Goal: Transaction & Acquisition: Book appointment/travel/reservation

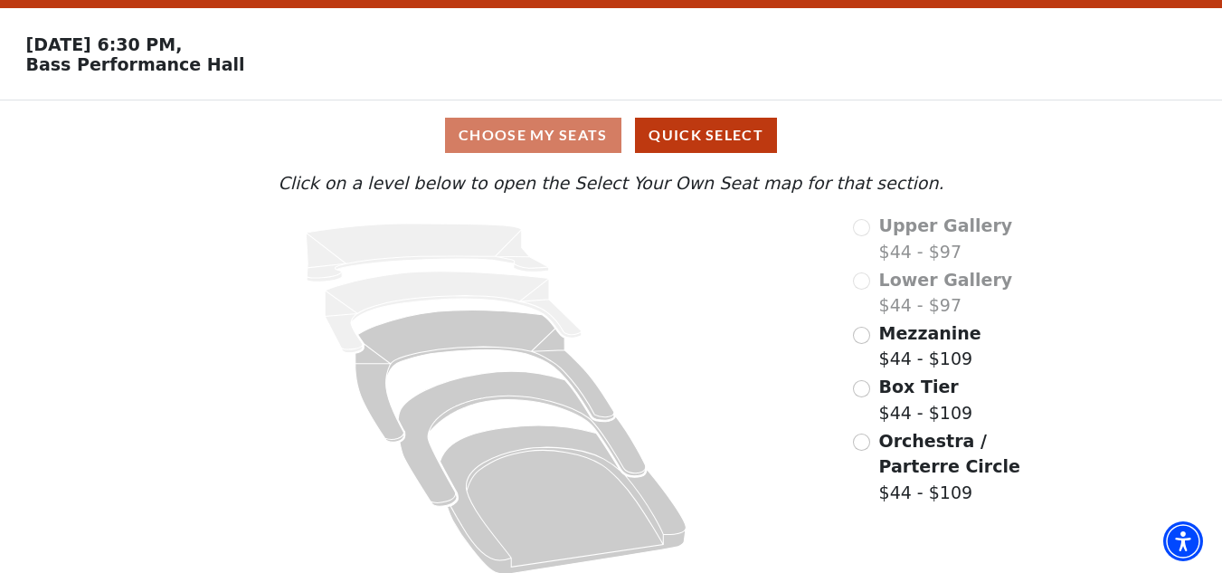
scroll to position [70, 0]
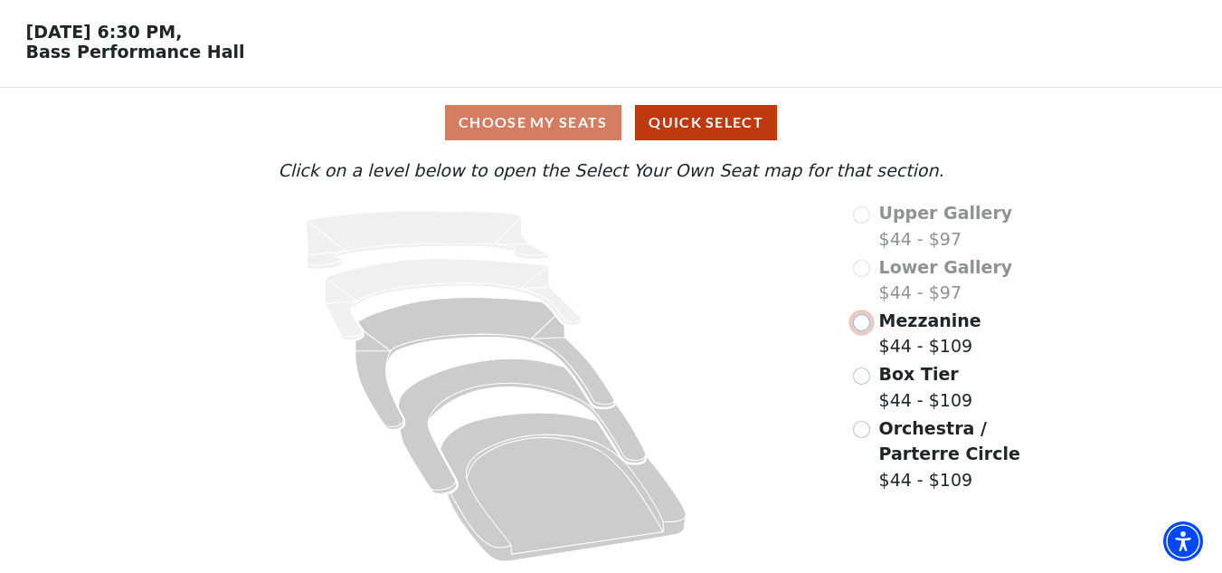
click at [867, 319] on input "Mezzanine$44 - $109\a" at bounding box center [861, 322] width 17 height 17
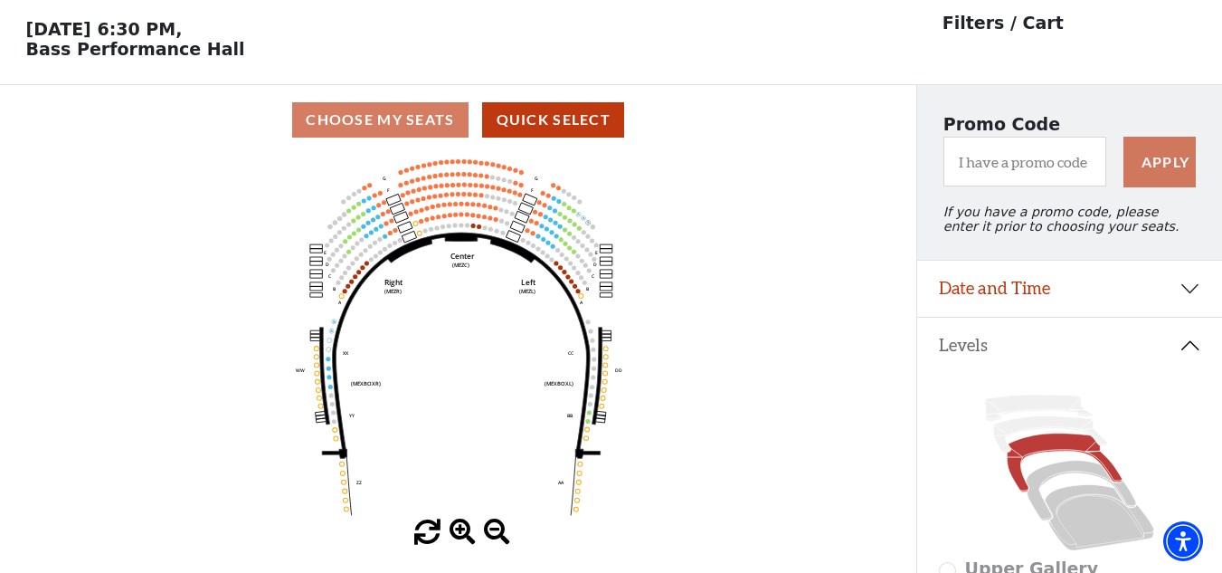
scroll to position [84, 0]
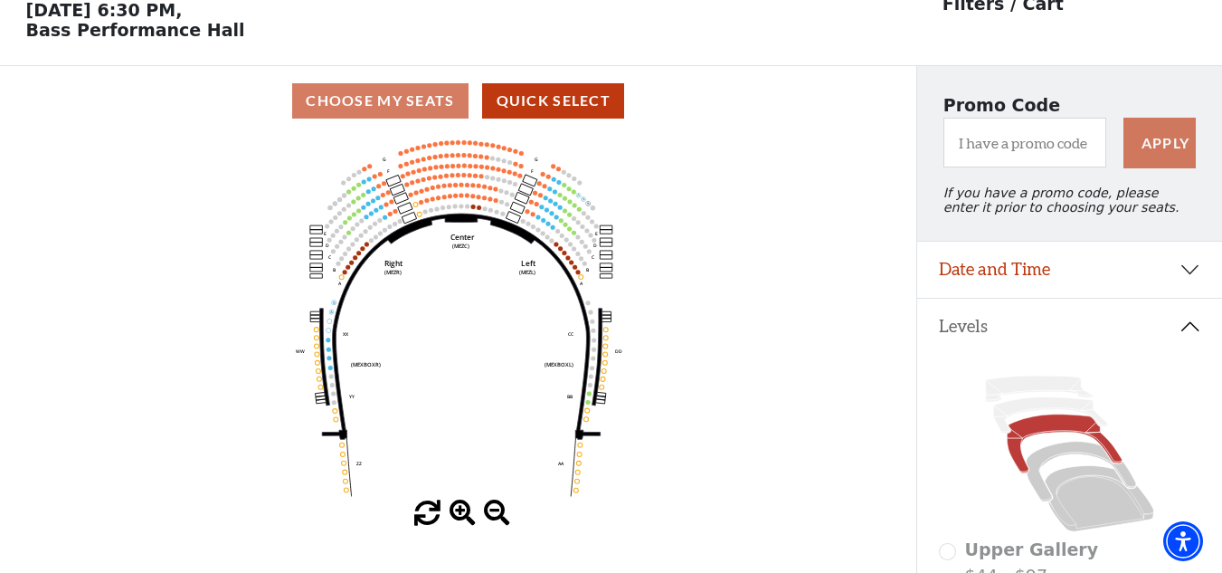
click at [462, 521] on span at bounding box center [463, 513] width 26 height 26
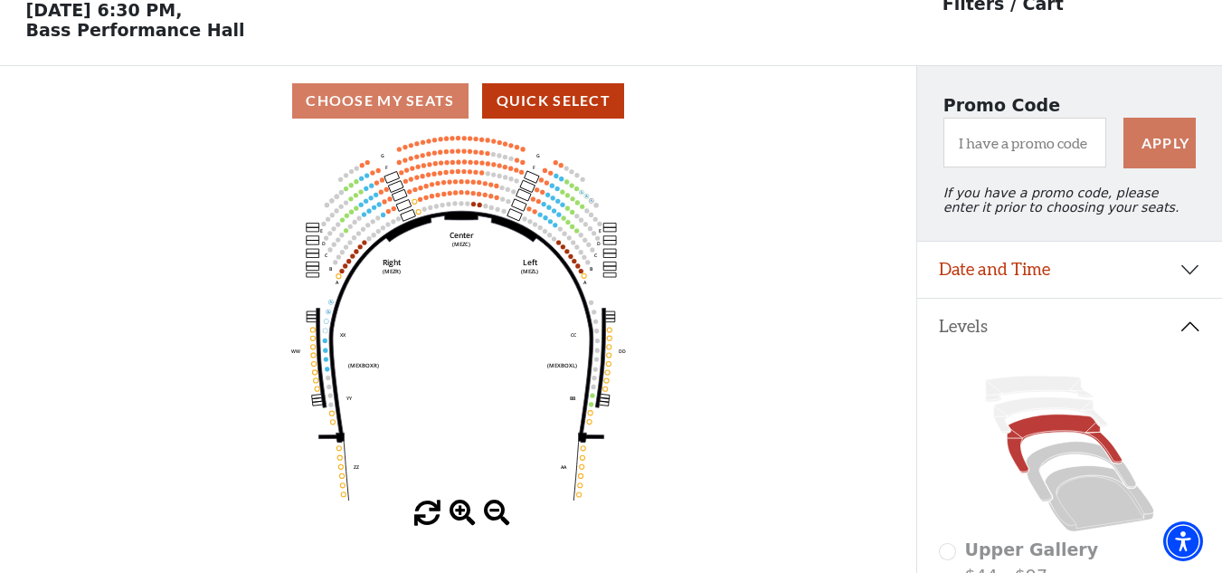
click at [462, 521] on span at bounding box center [463, 513] width 26 height 26
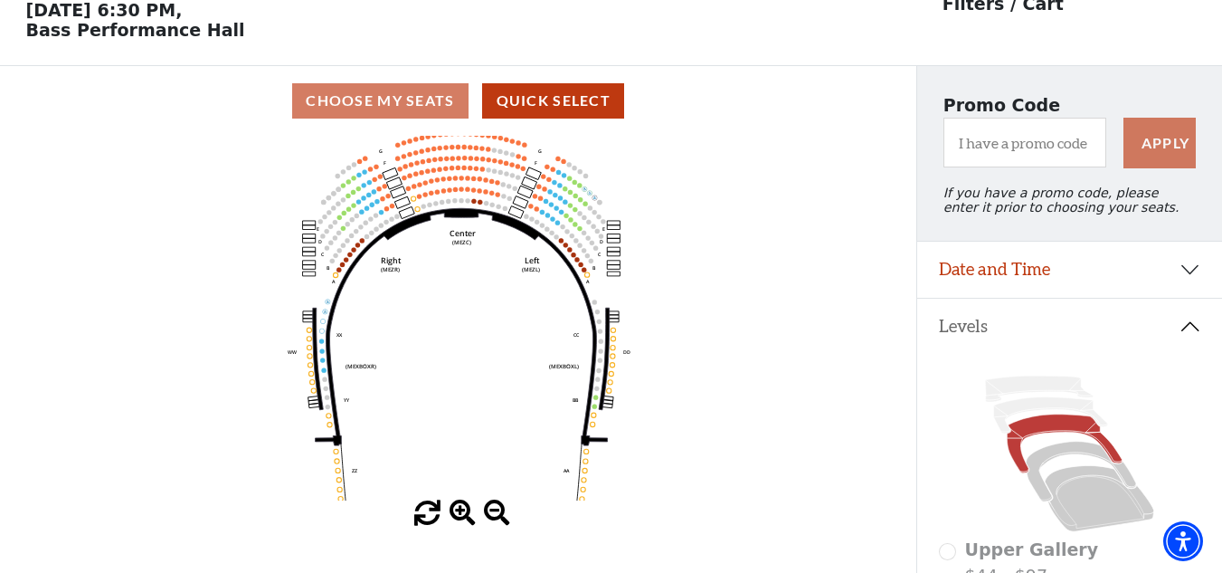
click at [462, 521] on span at bounding box center [463, 513] width 26 height 26
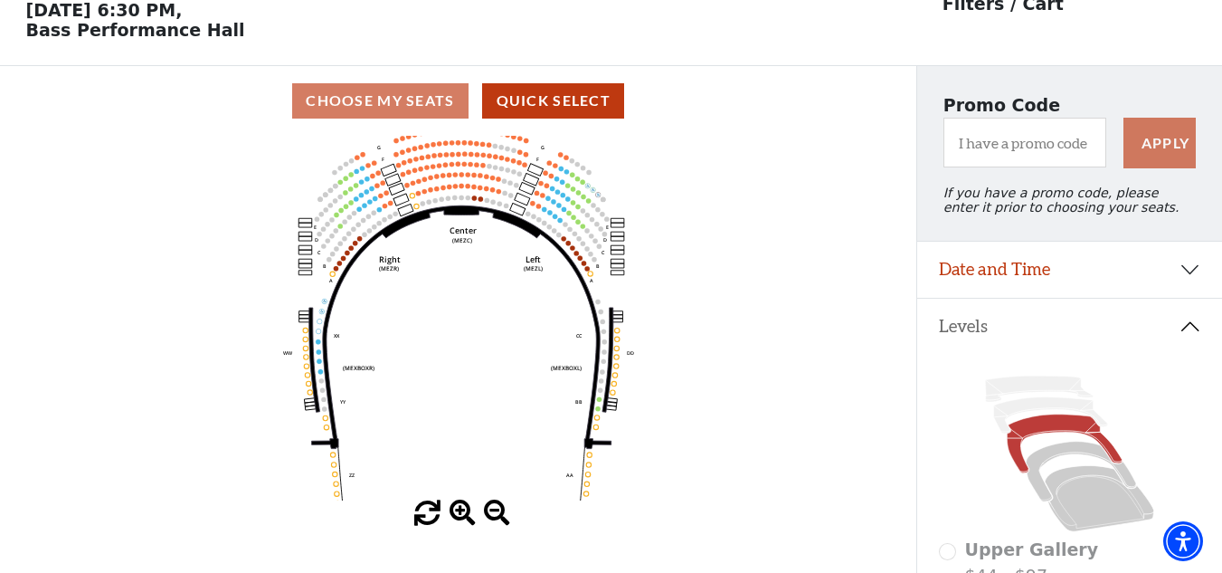
click at [462, 521] on span at bounding box center [463, 513] width 26 height 26
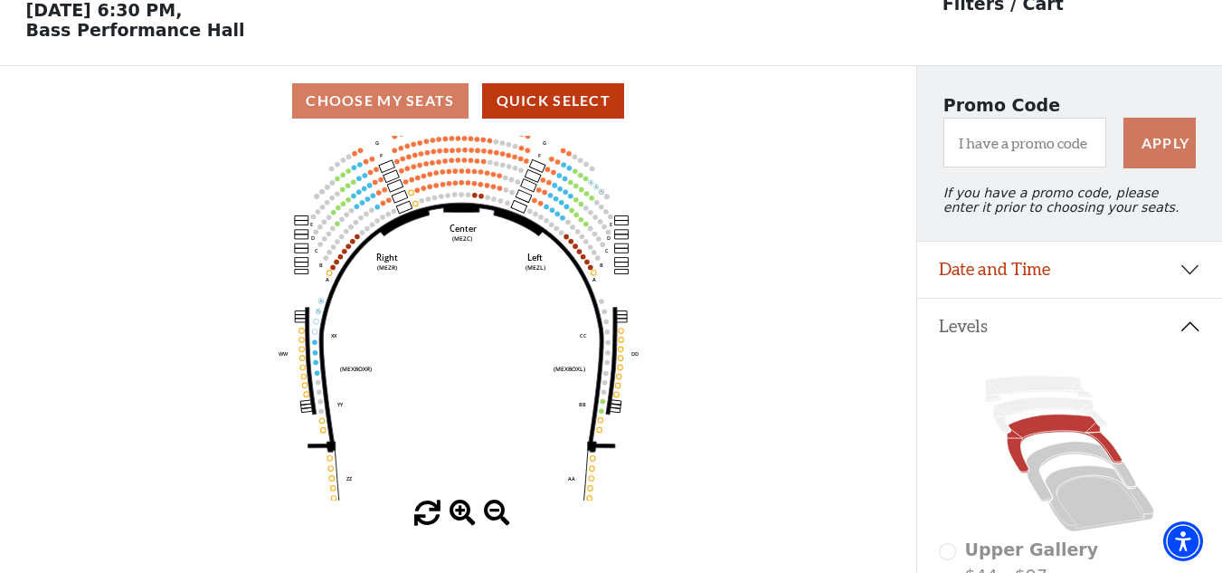
click at [462, 521] on span at bounding box center [463, 513] width 26 height 26
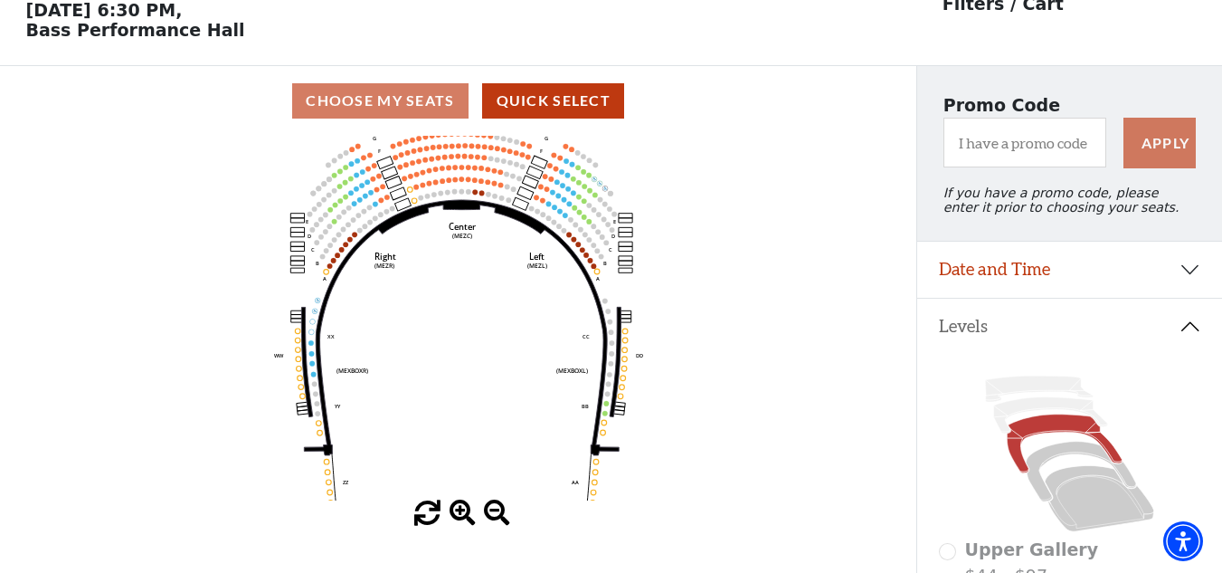
click at [462, 521] on span at bounding box center [463, 513] width 26 height 26
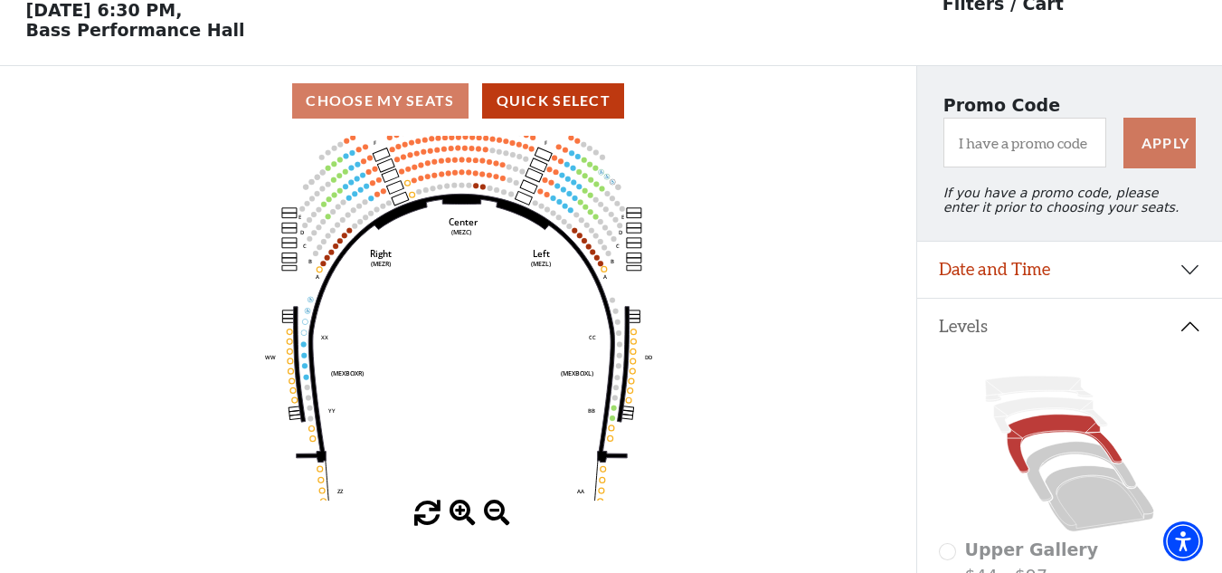
click at [462, 521] on span at bounding box center [463, 513] width 26 height 26
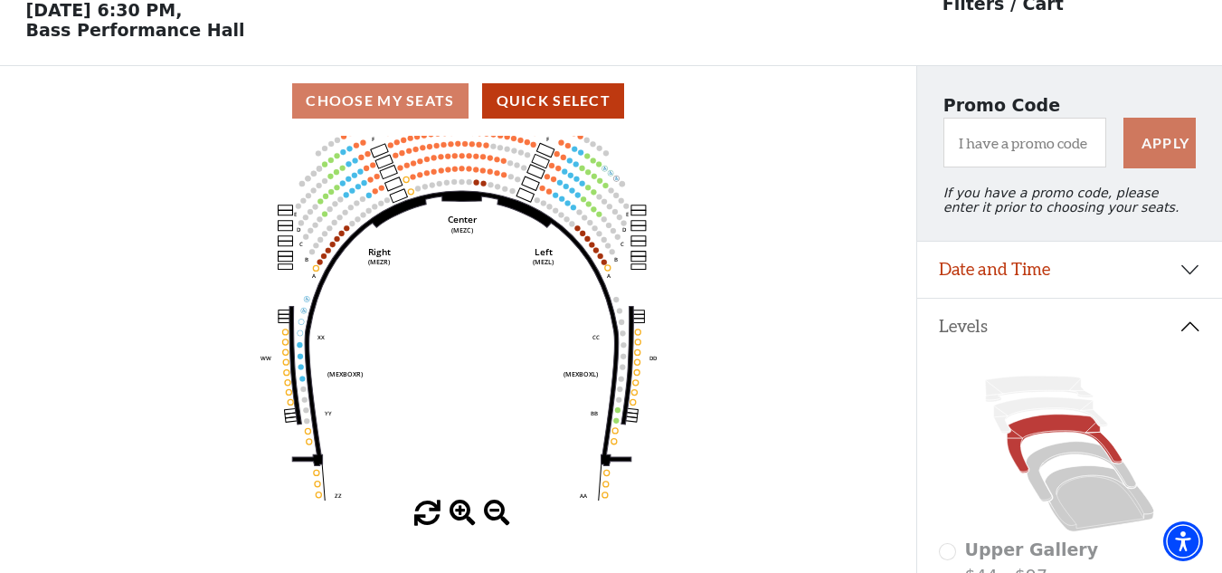
click at [462, 521] on span at bounding box center [463, 513] width 26 height 26
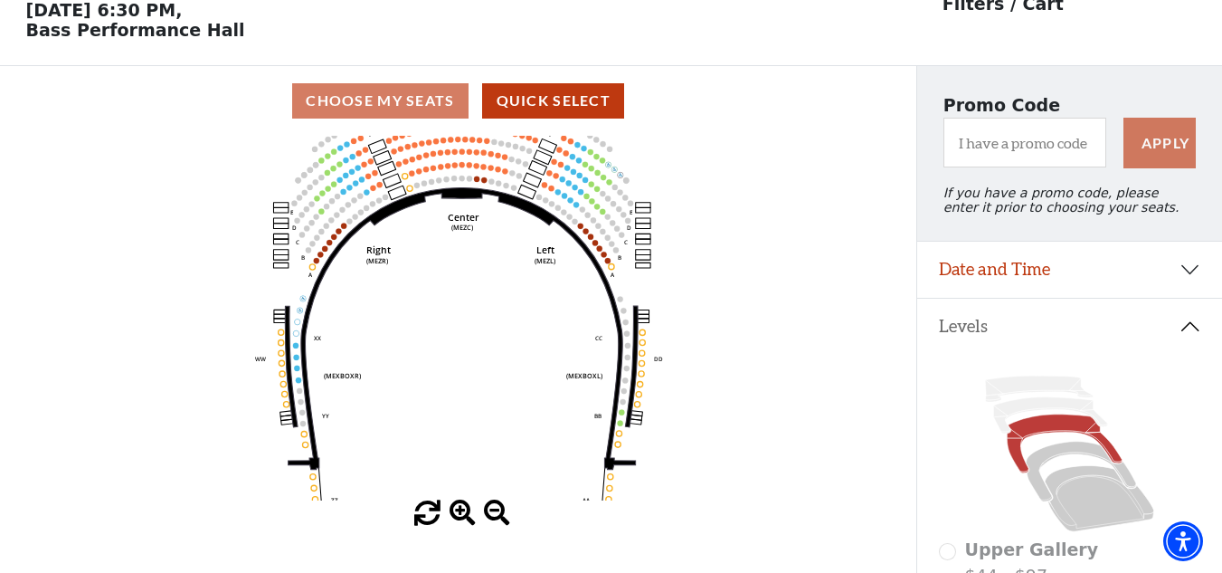
click at [462, 521] on span at bounding box center [463, 513] width 26 height 26
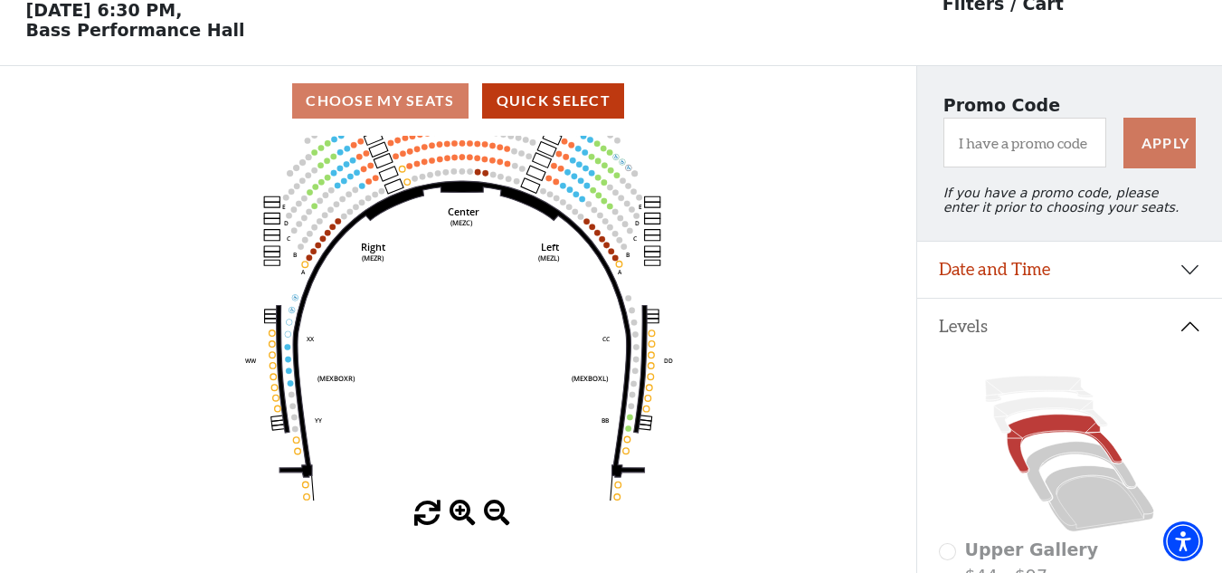
click at [462, 521] on span at bounding box center [463, 513] width 26 height 26
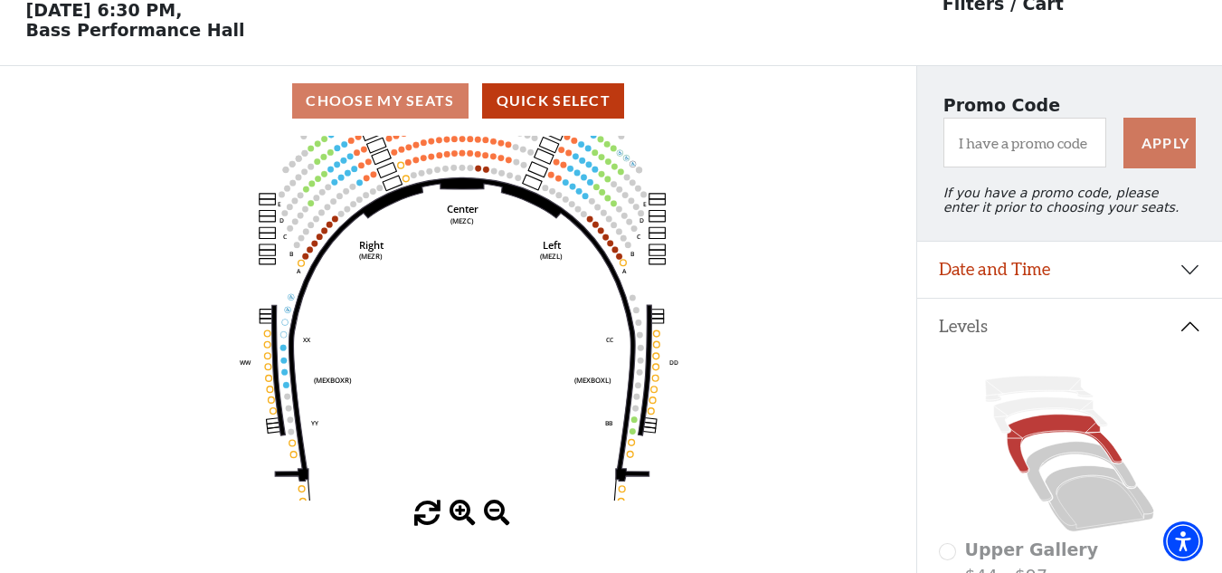
click at [462, 521] on span at bounding box center [463, 513] width 26 height 26
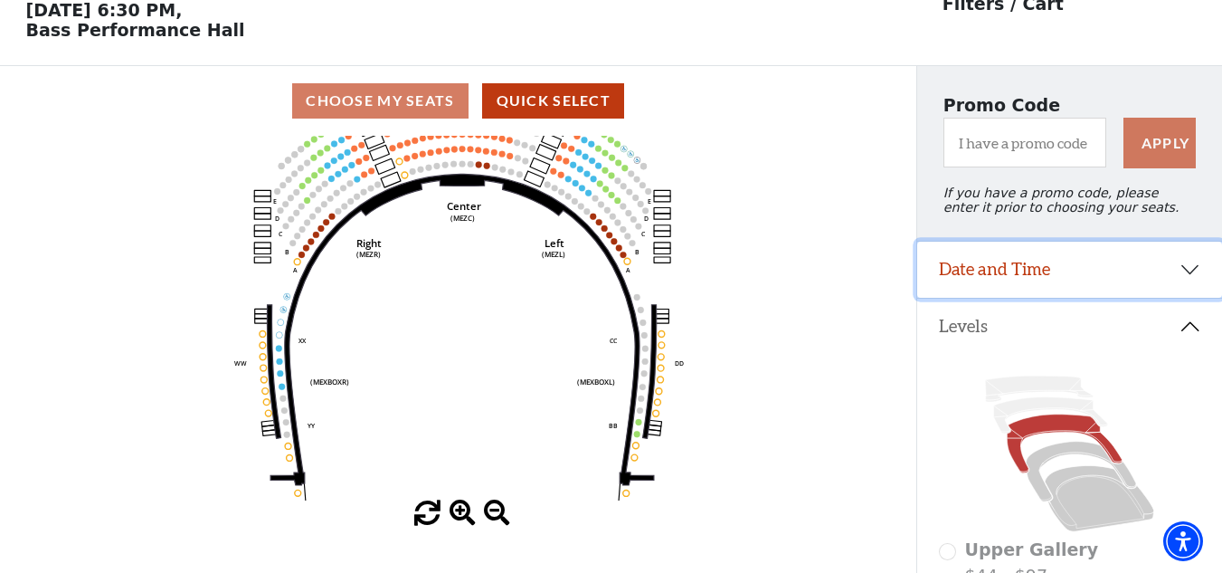
click at [1182, 285] on button "Date and Time" at bounding box center [1069, 270] width 305 height 56
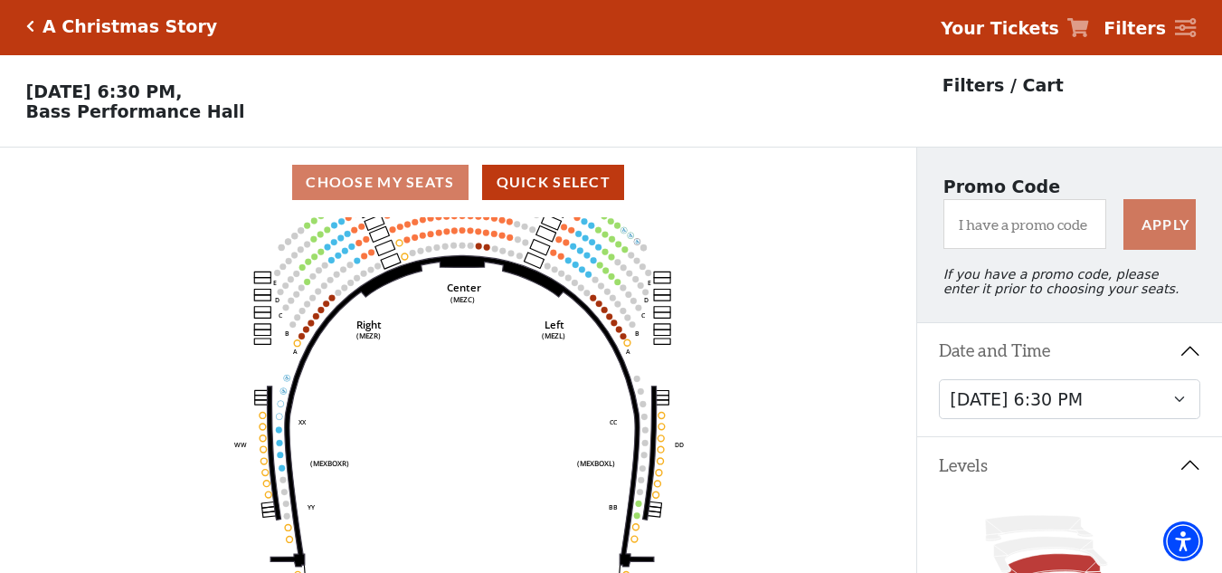
scroll to position [0, 0]
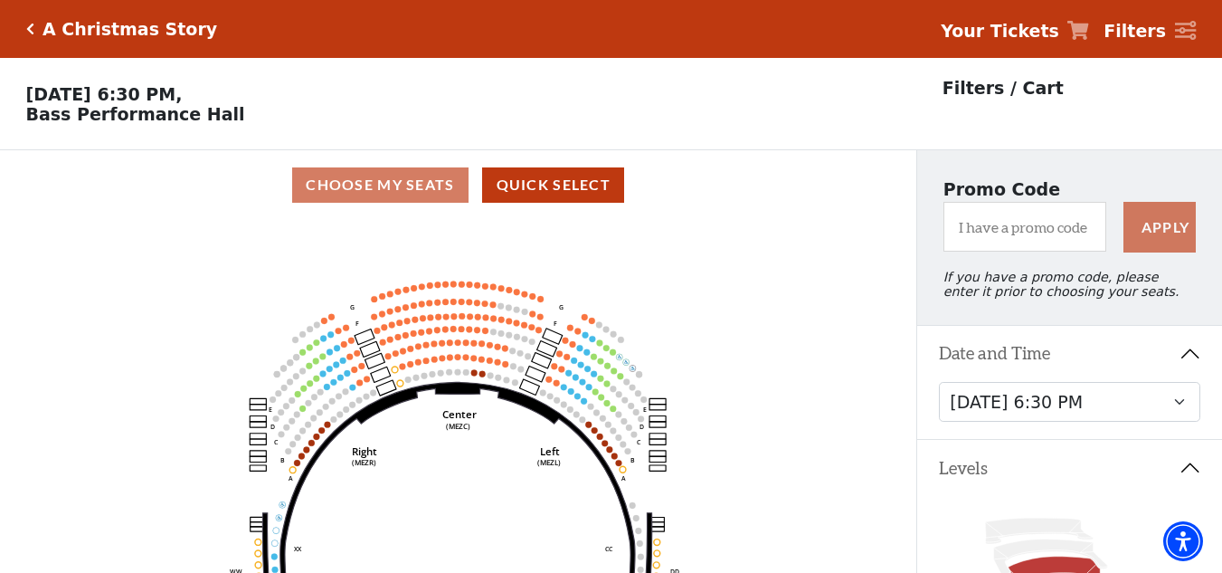
drag, startPoint x: 481, startPoint y: 306, endPoint x: 477, endPoint y: 431, distance: 124.9
click at [477, 431] on icon "Center (MEZC) Right (MEZR) Left (MEZL) (MEXBOXR) (MEXBOXL) XX WW CC DD YY BB ZZ…" at bounding box center [458, 402] width 825 height 365
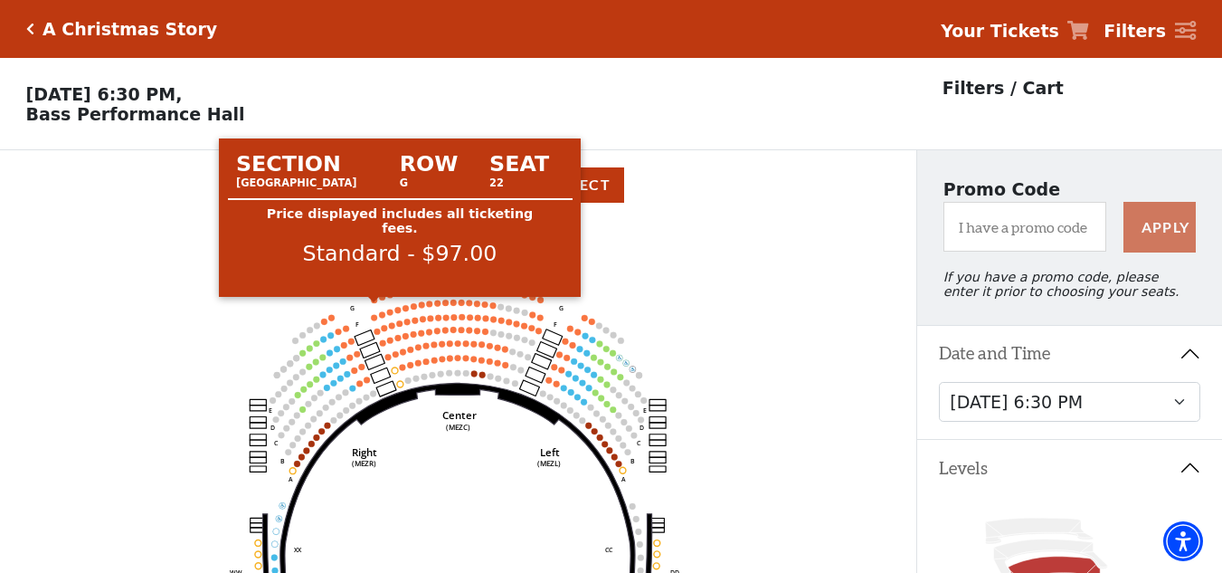
click at [375, 303] on circle at bounding box center [374, 300] width 6 height 6
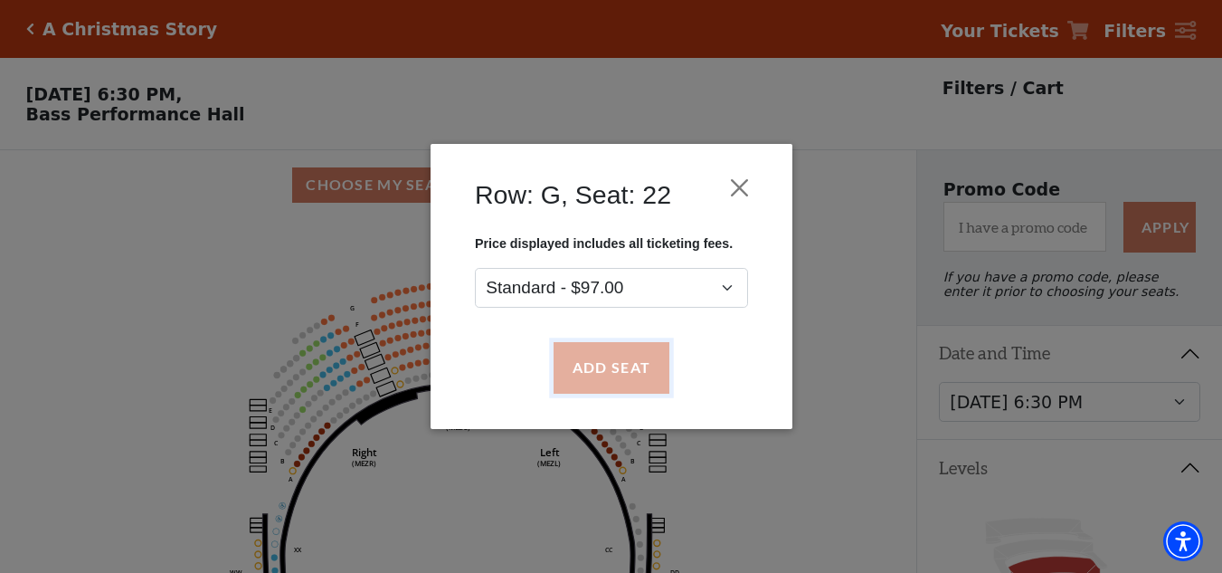
click at [597, 372] on button "Add Seat" at bounding box center [611, 368] width 116 height 51
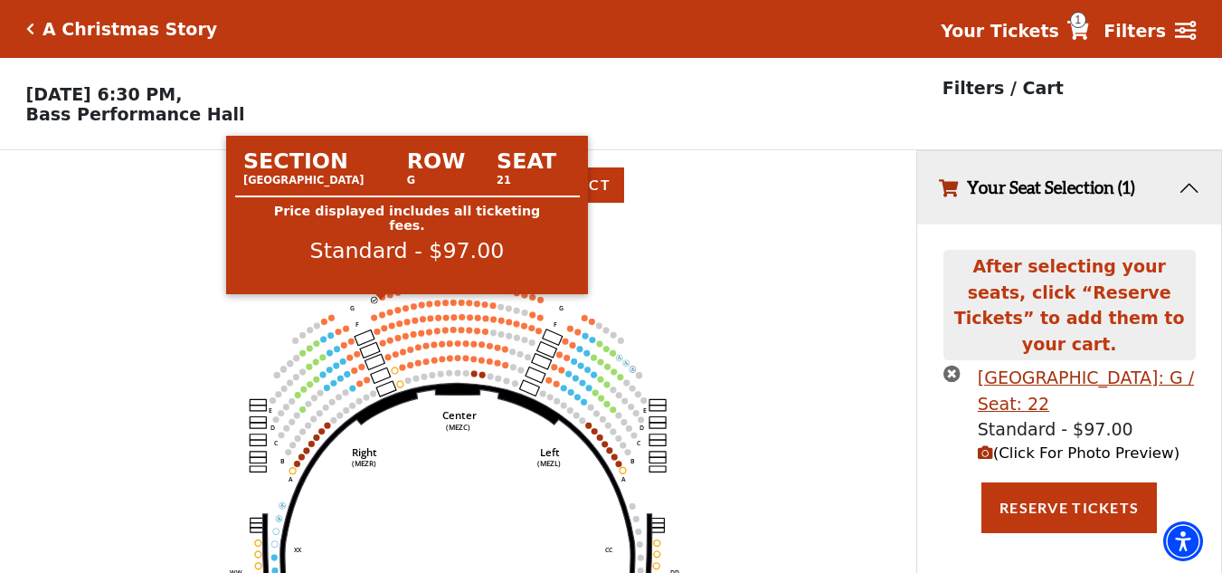
click at [383, 300] on circle at bounding box center [382, 297] width 6 height 6
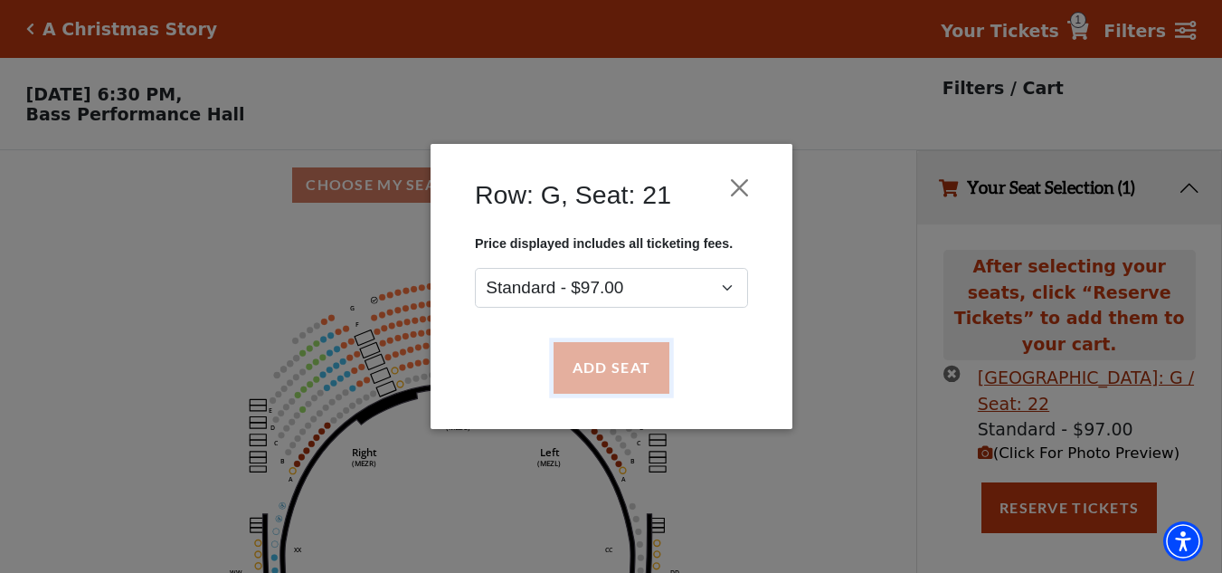
click at [600, 360] on button "Add Seat" at bounding box center [611, 368] width 116 height 51
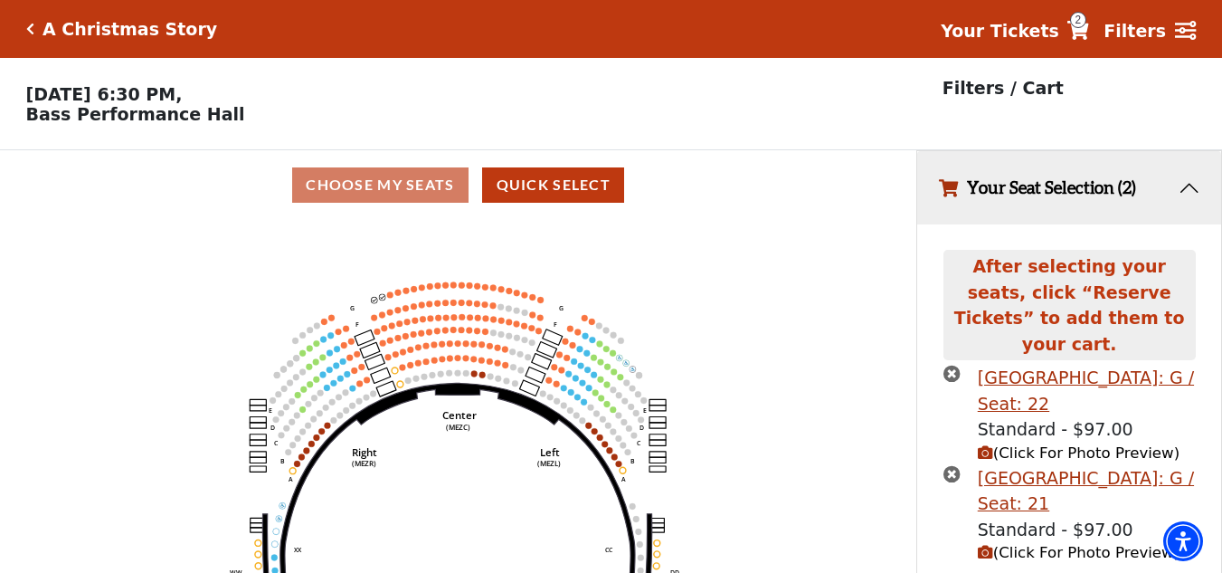
scroll to position [42, 0]
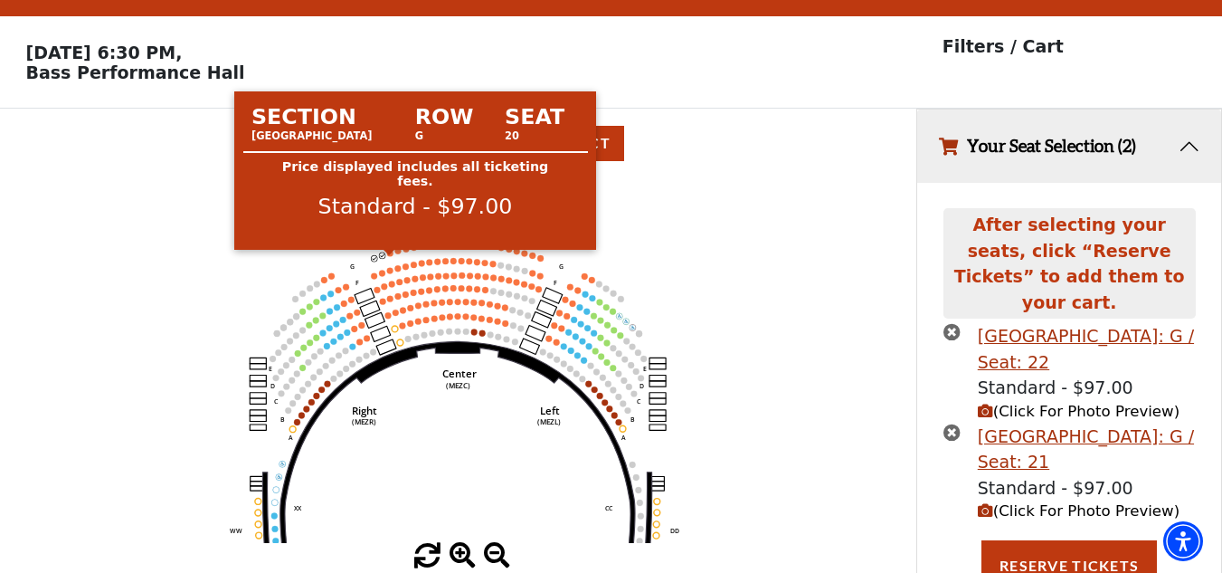
click at [389, 256] on circle at bounding box center [389, 253] width 6 height 6
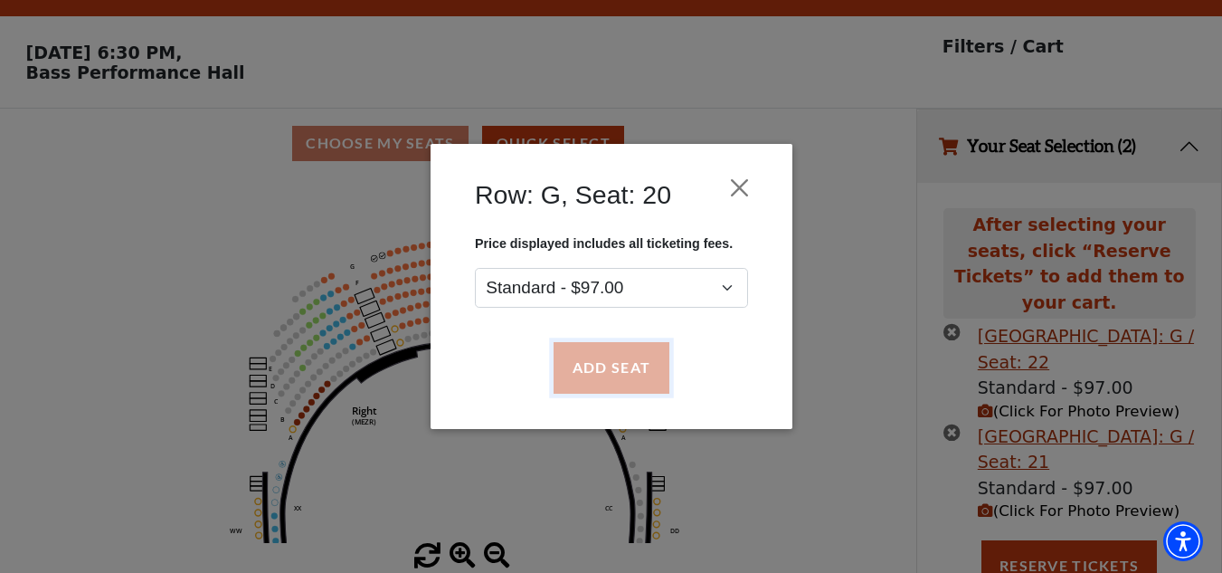
click at [617, 360] on button "Add Seat" at bounding box center [611, 368] width 116 height 51
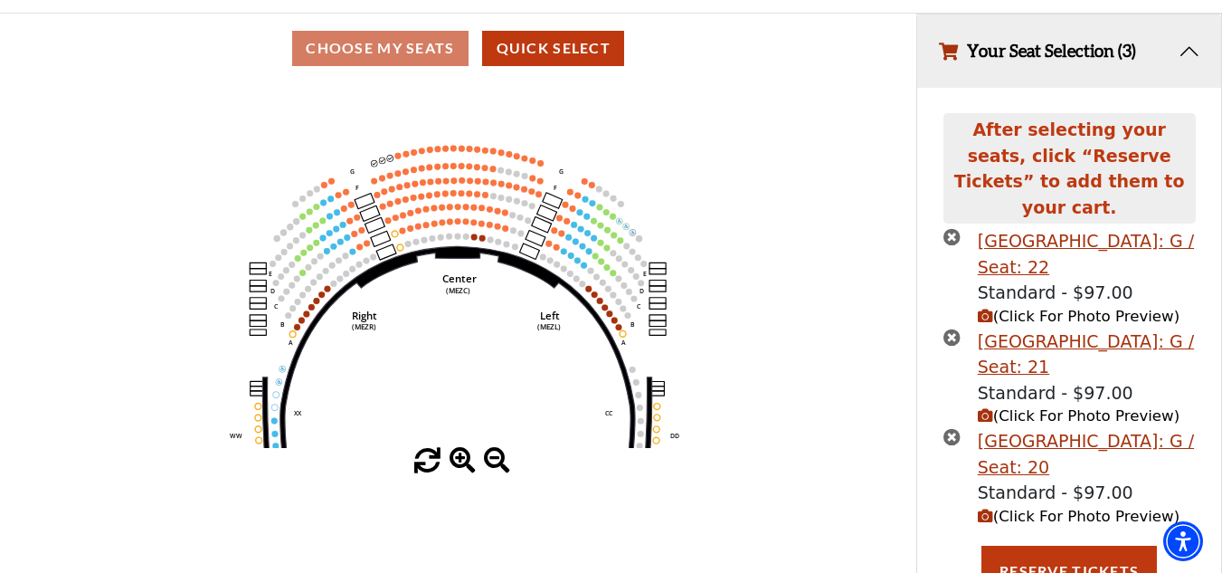
scroll to position [142, 0]
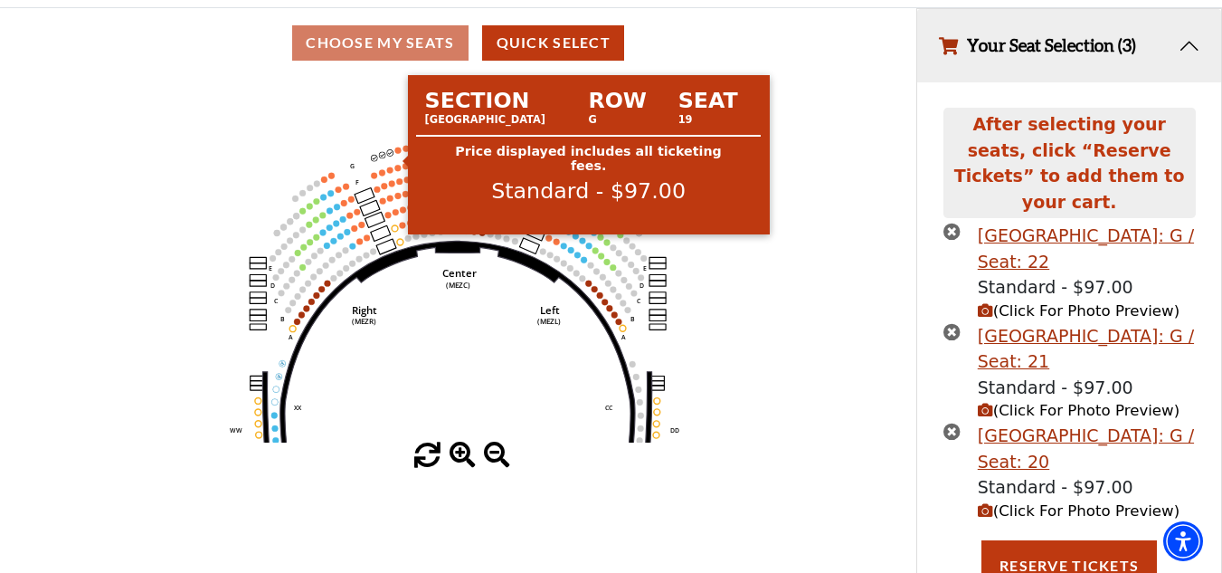
click at [396, 153] on circle at bounding box center [397, 150] width 6 height 6
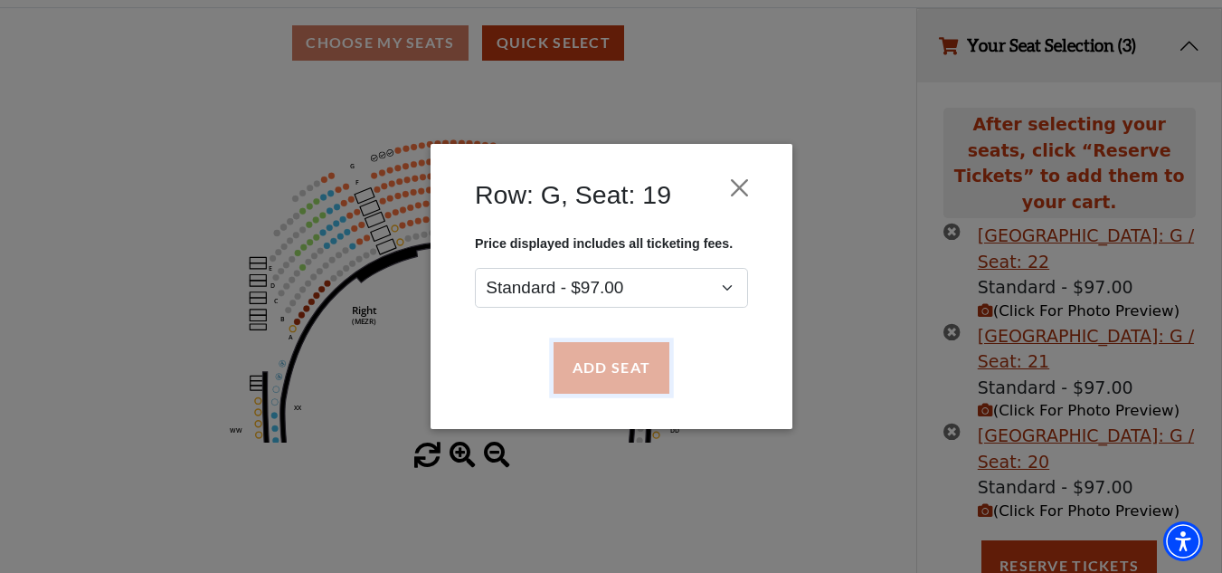
click at [611, 376] on button "Add Seat" at bounding box center [611, 368] width 116 height 51
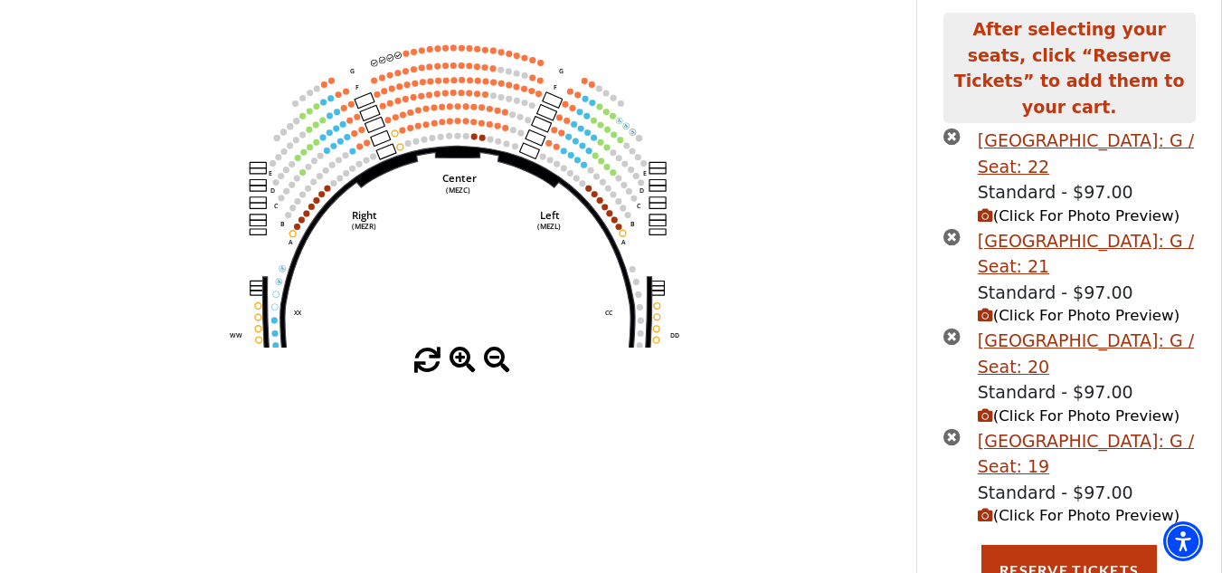
scroll to position [242, 0]
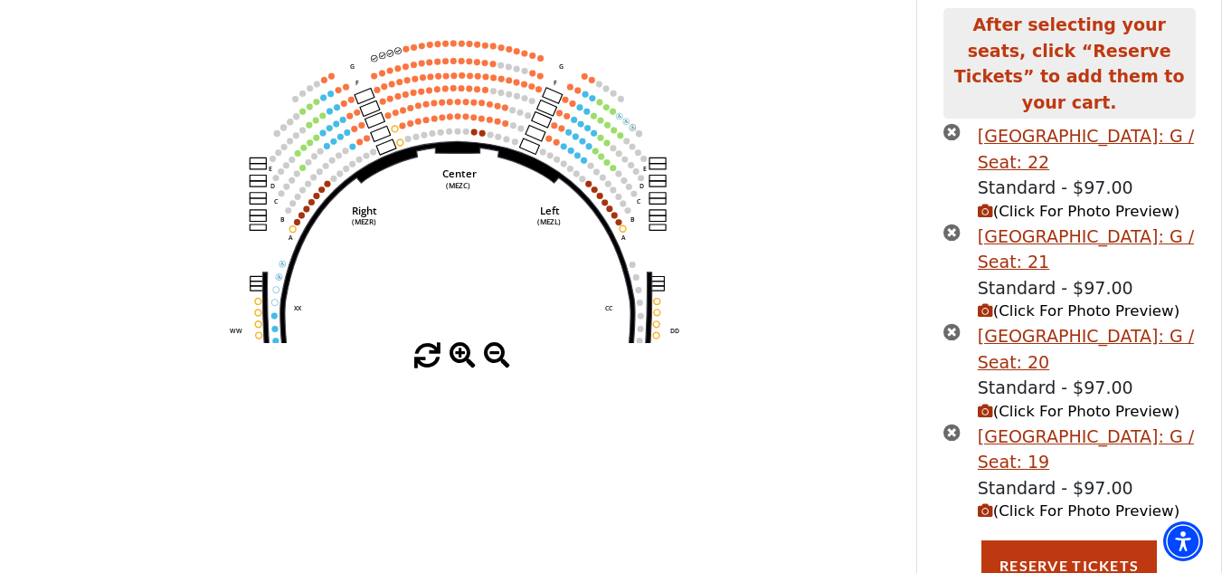
click at [1043, 518] on div "Mezzanine Center Row: G / Seat: 22 Standard - $97.00 (Click For Photo Preview) …" at bounding box center [1070, 331] width 278 height 417
click at [1094, 561] on button "Reserve Tickets" at bounding box center [1070, 565] width 176 height 51
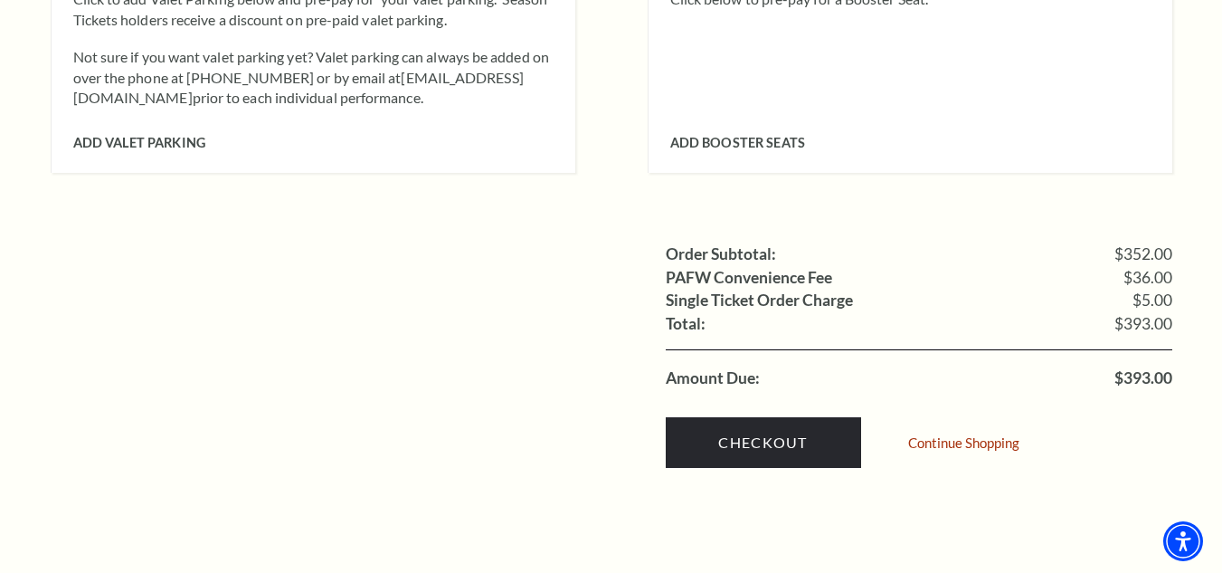
scroll to position [1990, 0]
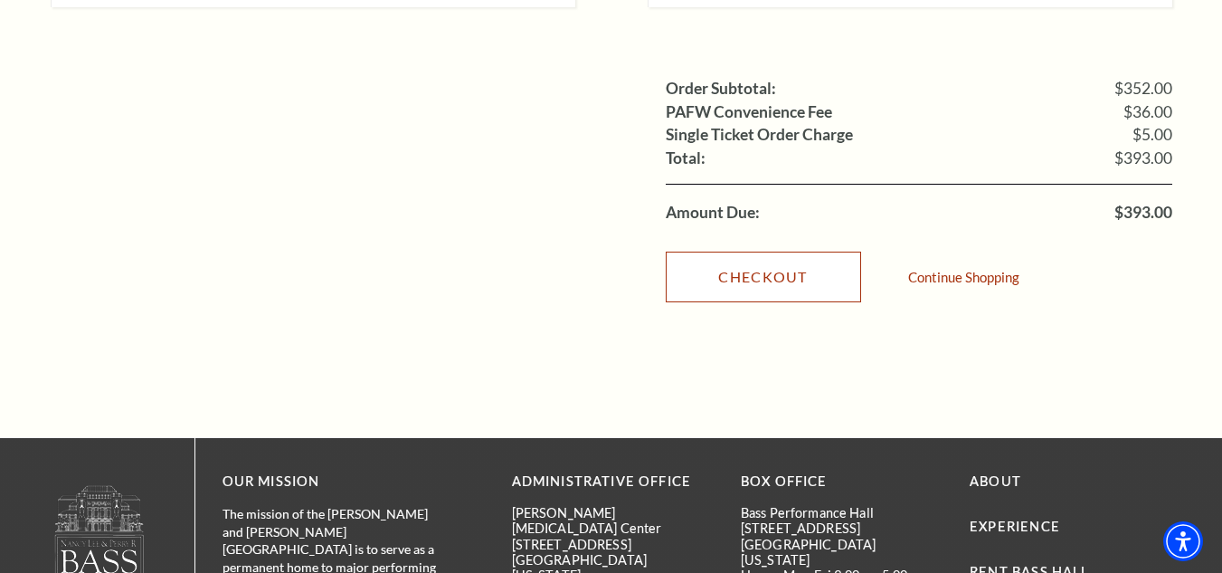
click at [734, 252] on link "Checkout" at bounding box center [763, 277] width 195 height 51
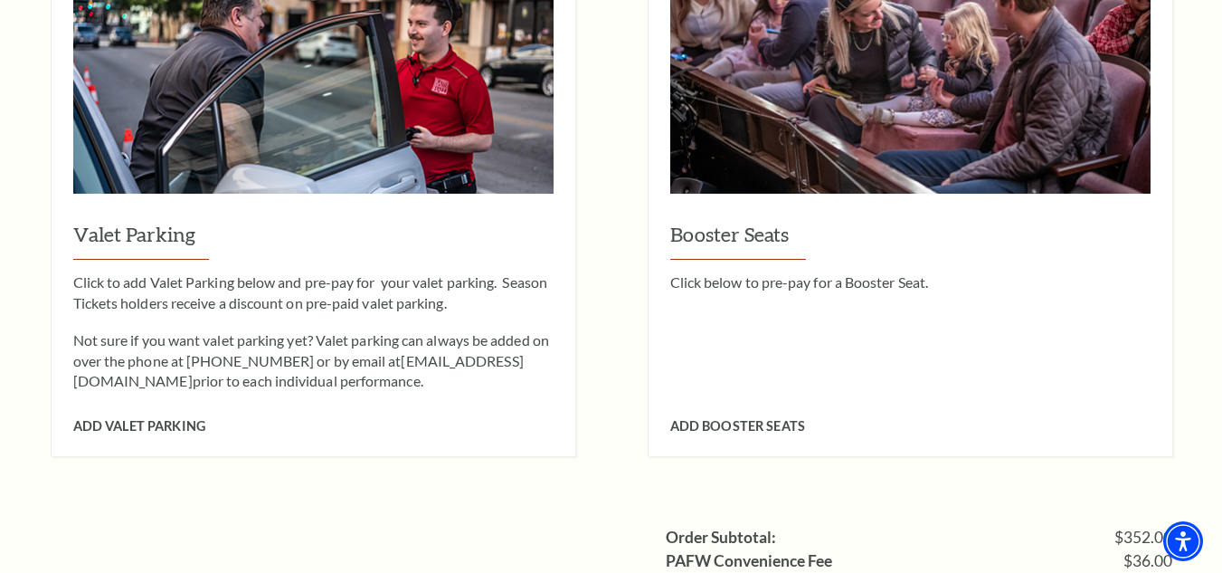
scroll to position [1538, 0]
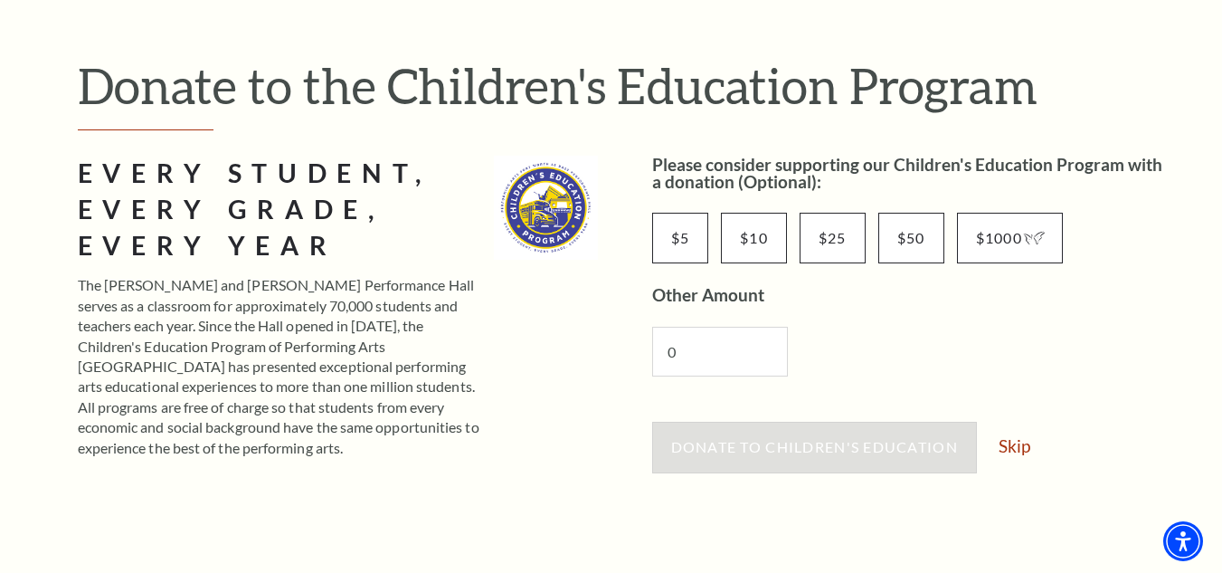
scroll to position [362, 0]
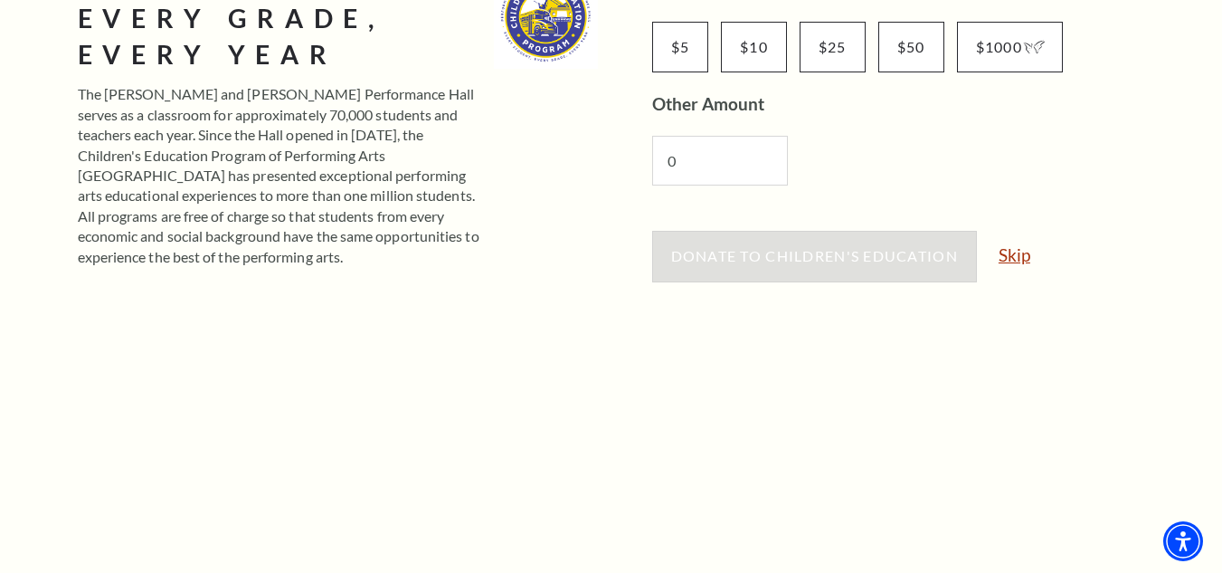
click at [1011, 253] on link "Skip" at bounding box center [1015, 254] width 32 height 17
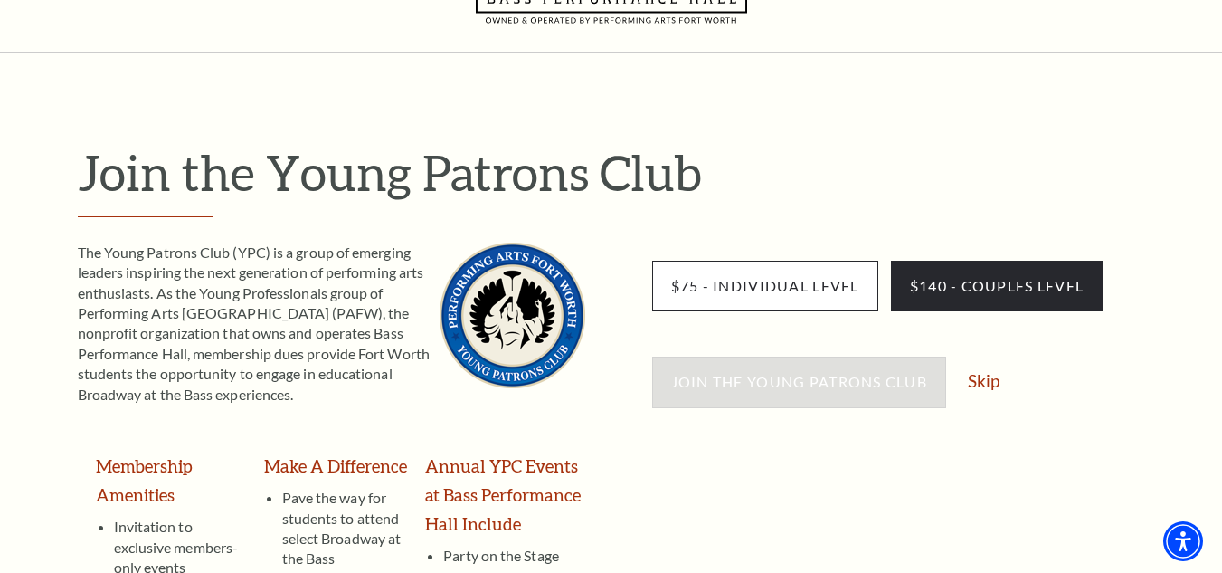
scroll to position [181, 0]
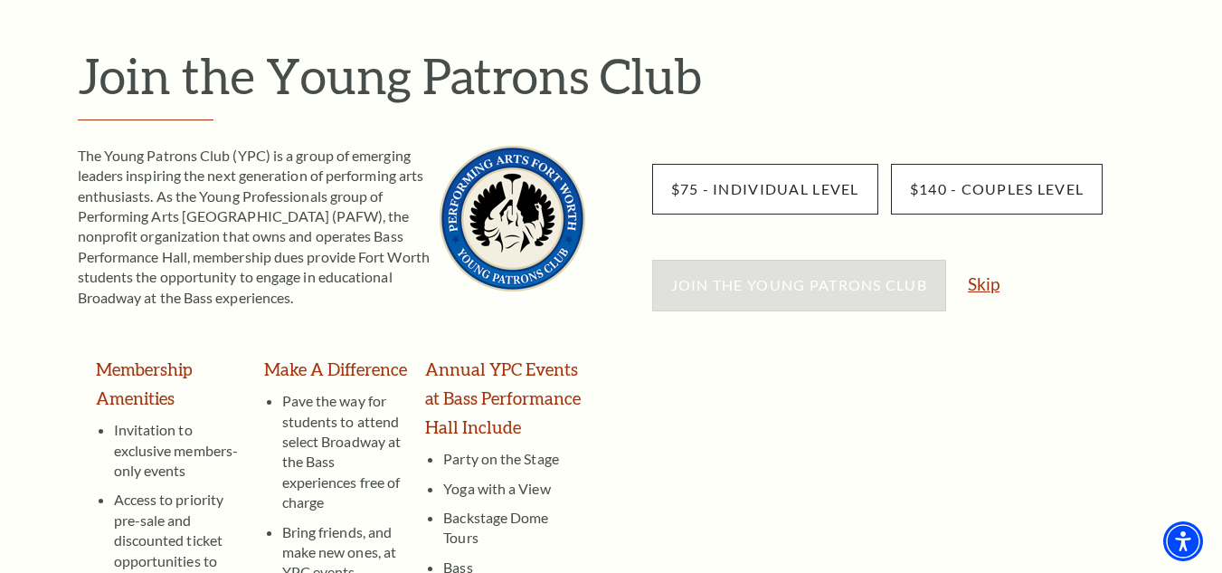
click at [980, 282] on link "Skip" at bounding box center [984, 283] width 32 height 17
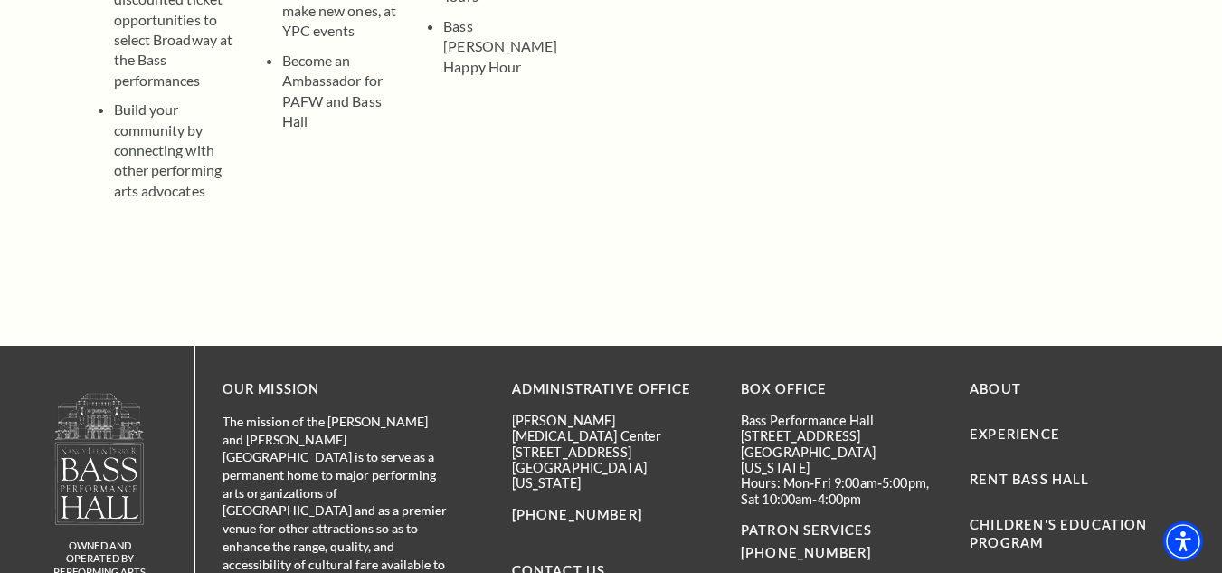
scroll to position [724, 0]
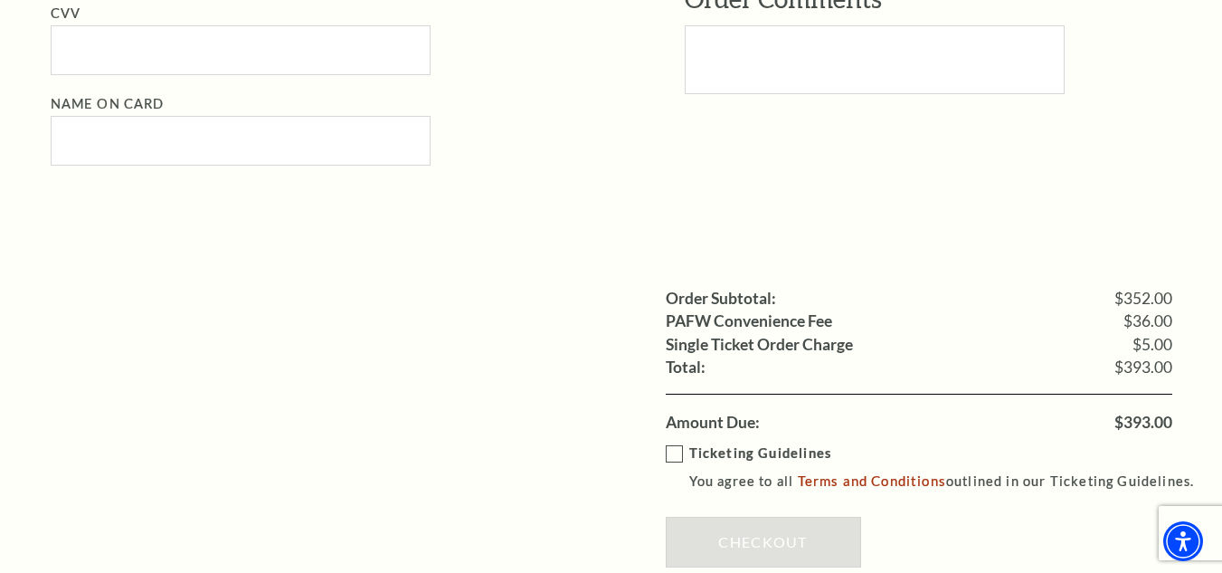
scroll to position [1538, 0]
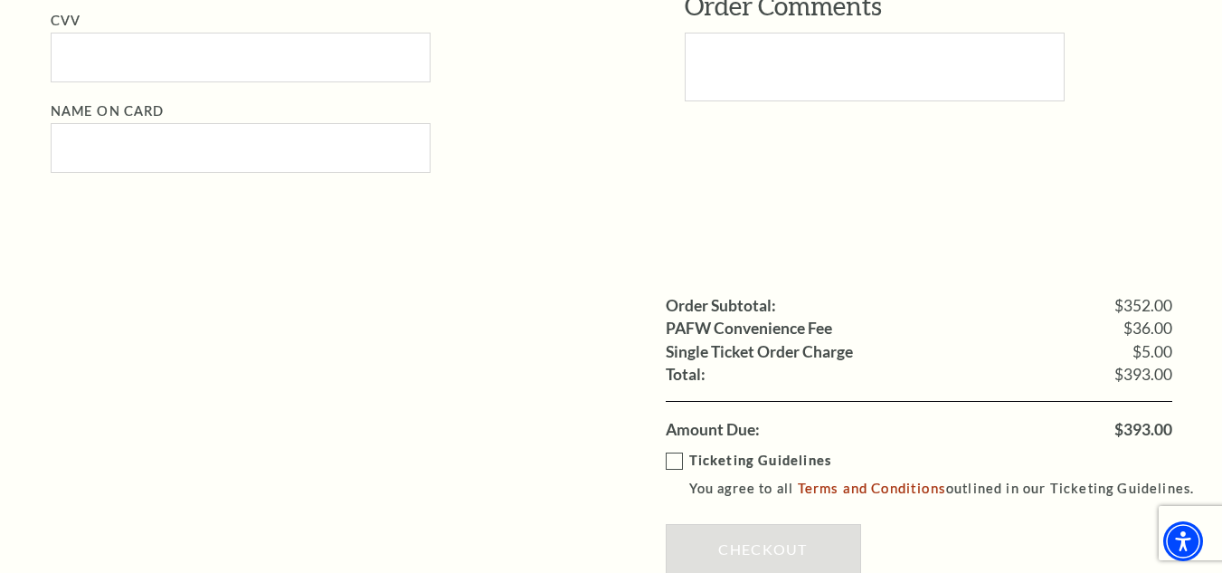
click at [671, 460] on label "Ticketing Guidelines You agree to all Terms and Conditions outlined in our Tick…" at bounding box center [939, 475] width 546 height 50
click at [0, 0] on input "Ticketing Guidelines You agree to all Terms and Conditions outlined in our Tick…" at bounding box center [0, 0] width 0 height 0
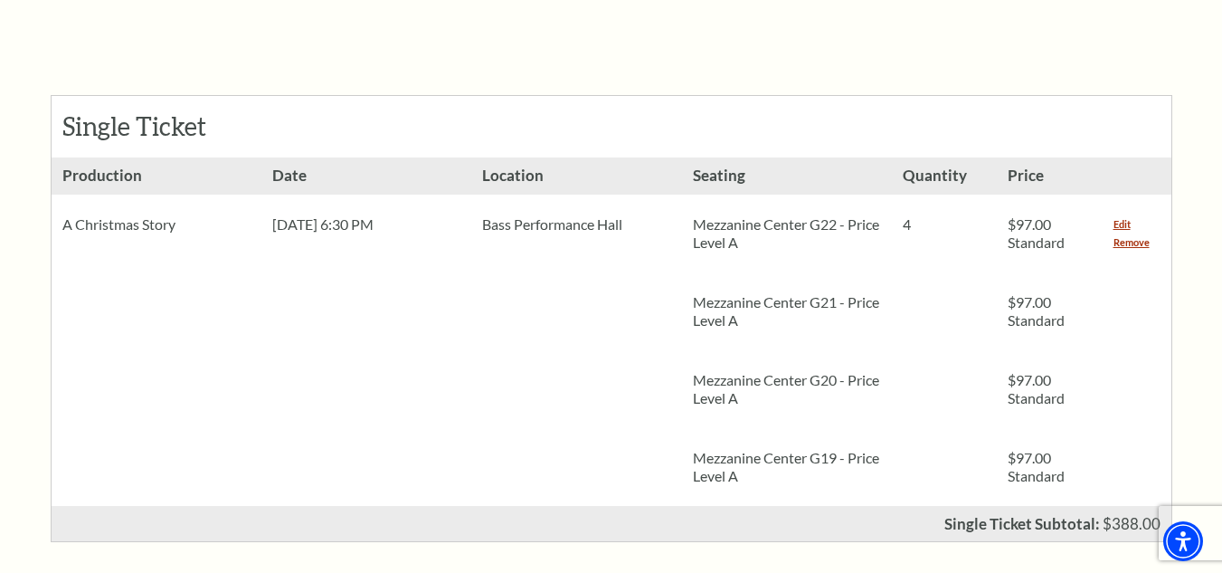
scroll to position [415, 0]
click at [1140, 238] on link "Remove" at bounding box center [1132, 242] width 36 height 18
